Goal: Transaction & Acquisition: Subscribe to service/newsletter

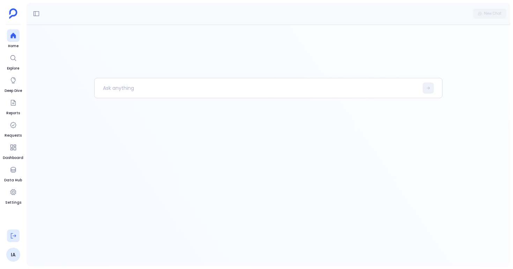
click at [14, 234] on icon at bounding box center [13, 235] width 7 height 7
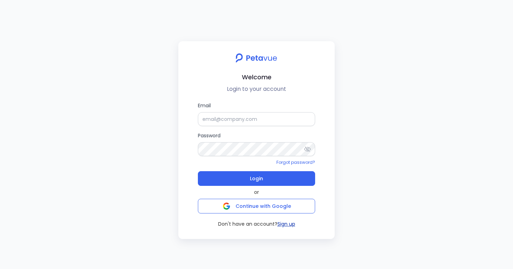
click at [287, 225] on button "Sign up" at bounding box center [286, 223] width 18 height 7
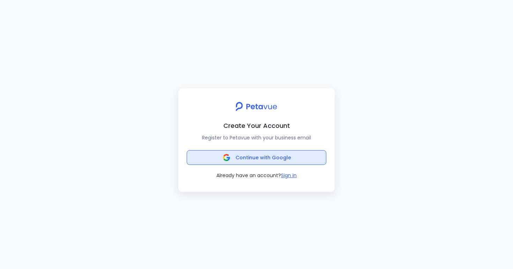
click at [249, 153] on span "Continue with Google" at bounding box center [256, 157] width 69 height 10
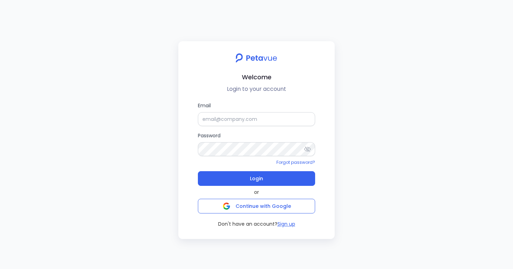
click at [142, 123] on div "Welcome Login to your account Email Password Forgot password? Login or Continue…" at bounding box center [256, 134] width 513 height 269
click at [226, 207] on img "button" at bounding box center [226, 205] width 7 height 7
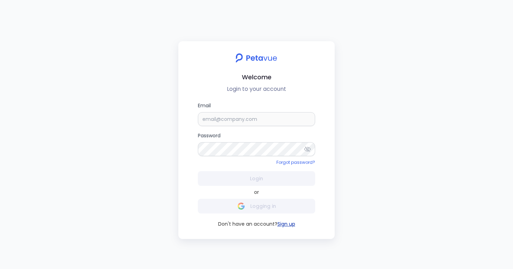
click at [284, 223] on button "Sign up" at bounding box center [286, 223] width 18 height 7
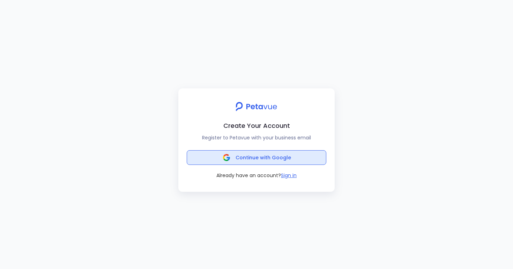
click at [257, 158] on span "Continue with Google" at bounding box center [263, 157] width 55 height 7
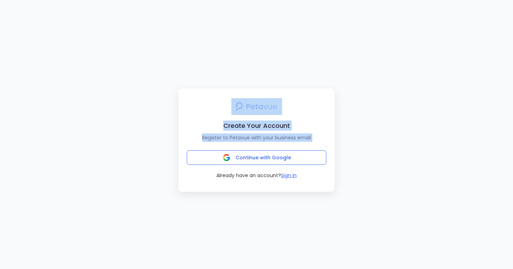
drag, startPoint x: 35, startPoint y: 239, endPoint x: 127, endPoint y: 238, distance: 91.8
click at [144, 197] on div "Create Your Account Register to Petavue with your business email Continue with …" at bounding box center [256, 134] width 513 height 269
